Goal: Information Seeking & Learning: Learn about a topic

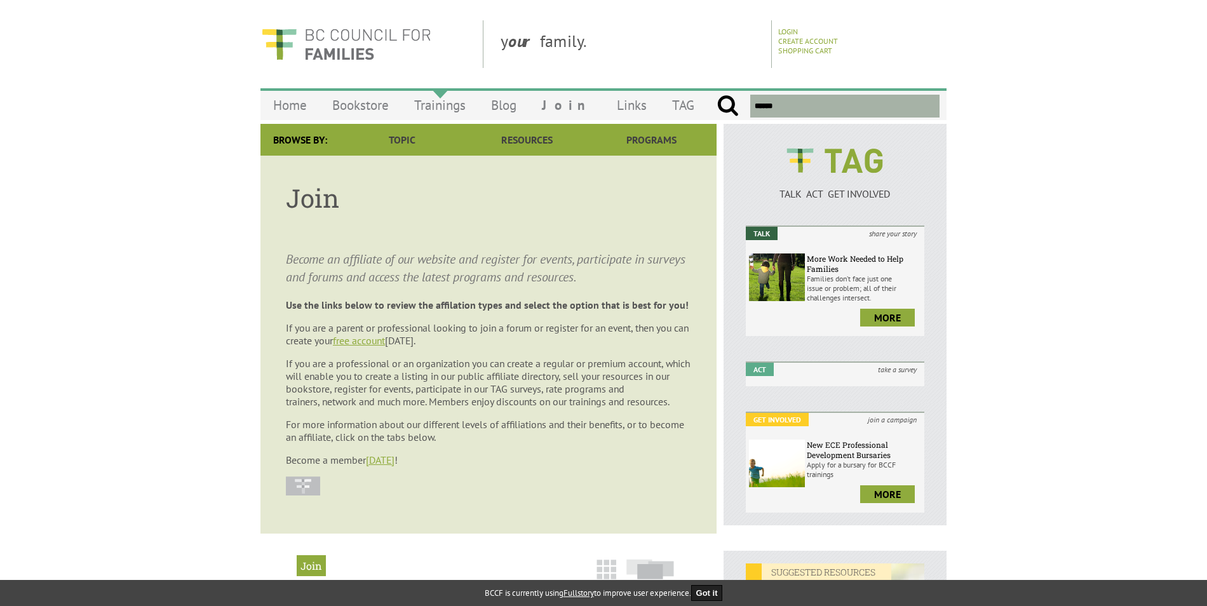
click at [440, 106] on link "Trainings" at bounding box center [440, 105] width 77 height 30
click at [452, 107] on link "Trainings" at bounding box center [440, 105] width 77 height 30
click at [431, 108] on link "Trainings" at bounding box center [440, 105] width 77 height 30
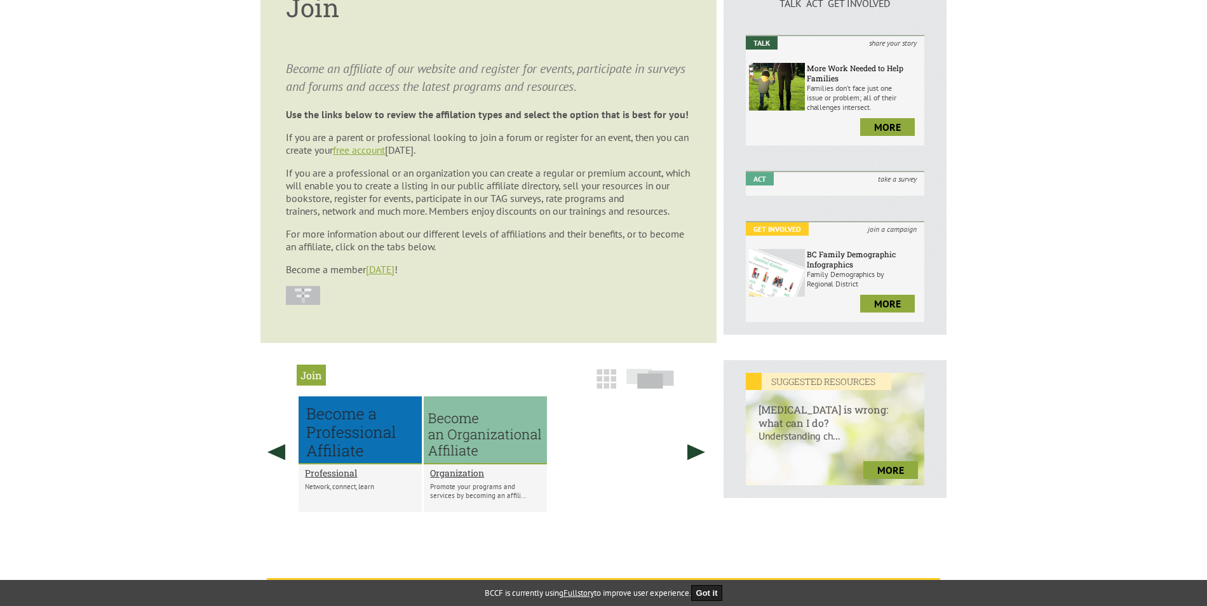
scroll to position [127, 0]
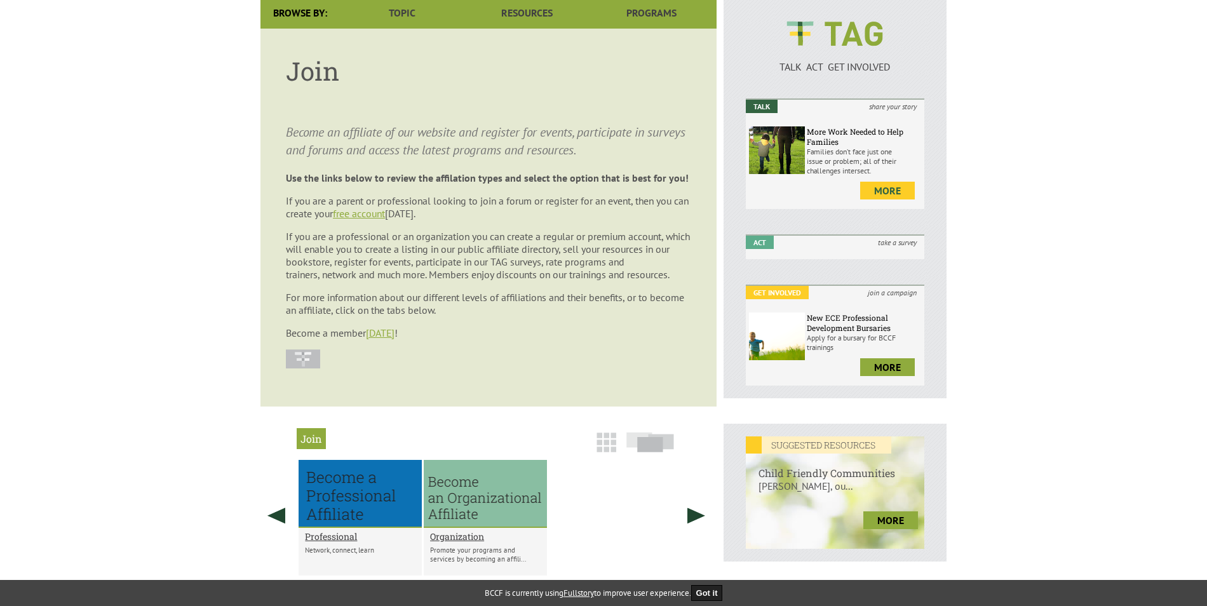
click at [888, 187] on link "more" at bounding box center [887, 191] width 55 height 18
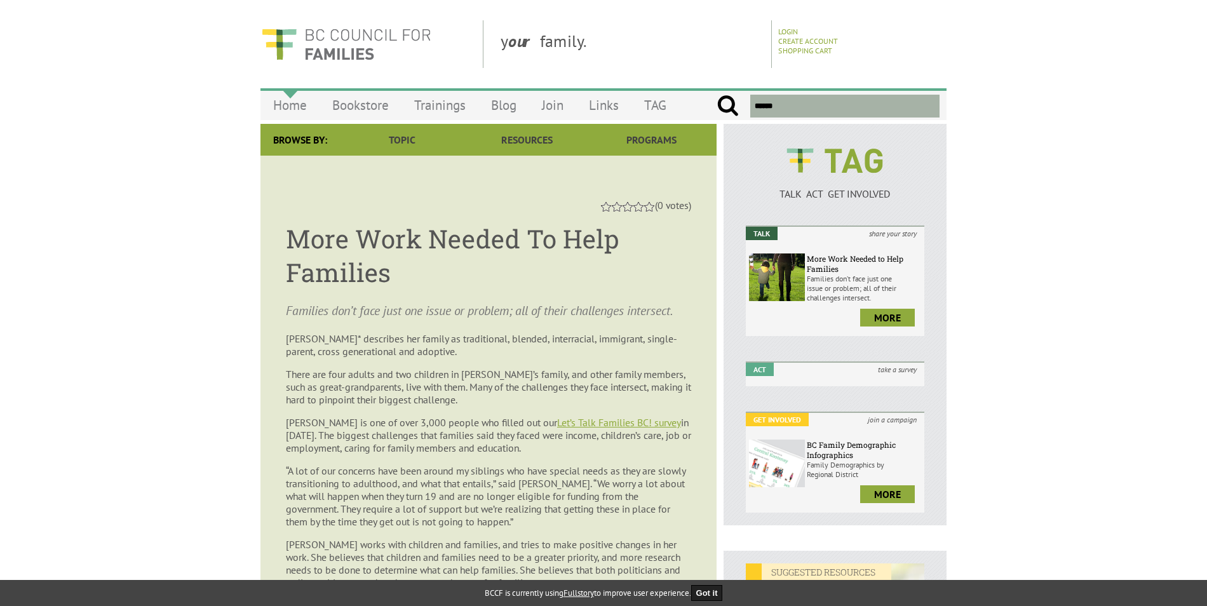
click at [292, 102] on link "Home" at bounding box center [289, 105] width 59 height 30
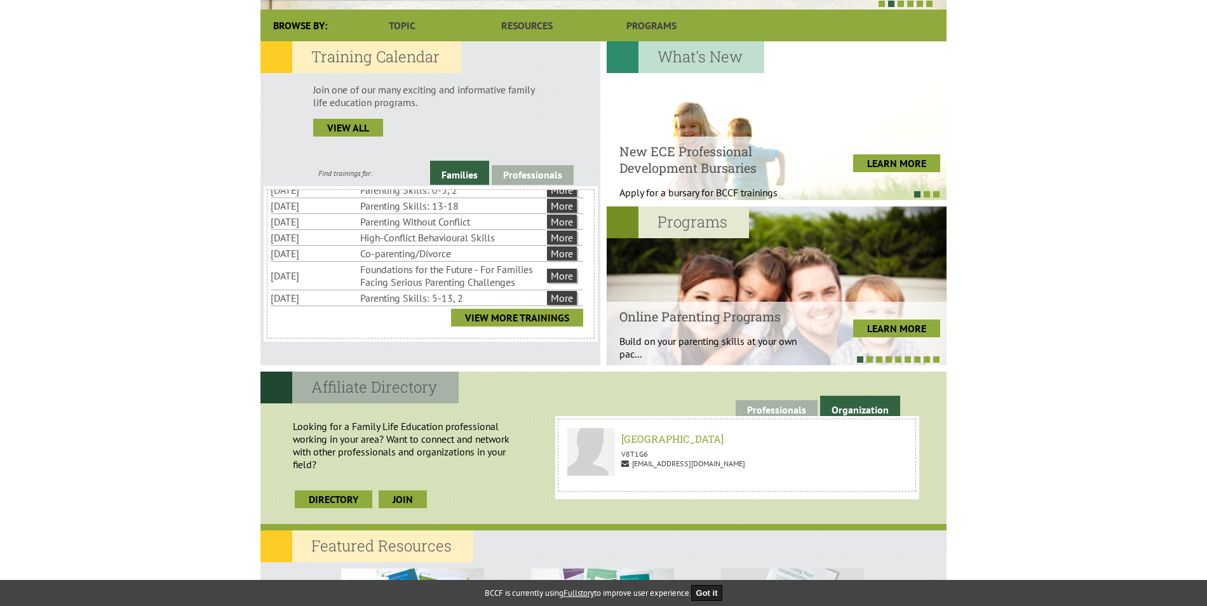
scroll to position [29, 0]
click at [517, 314] on link "View More Trainings" at bounding box center [517, 315] width 132 height 18
